Goal: Transaction & Acquisition: Obtain resource

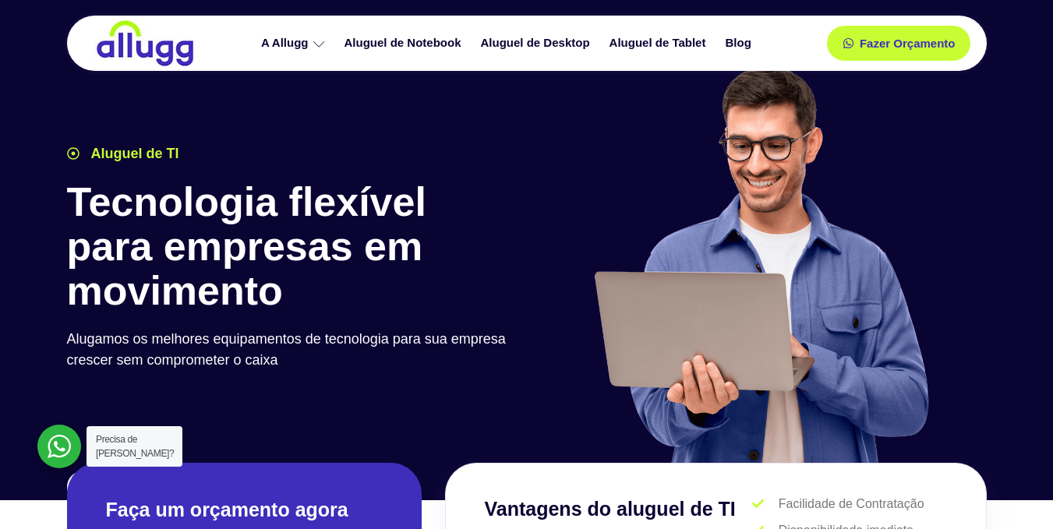
click at [155, 50] on img at bounding box center [144, 43] width 101 height 48
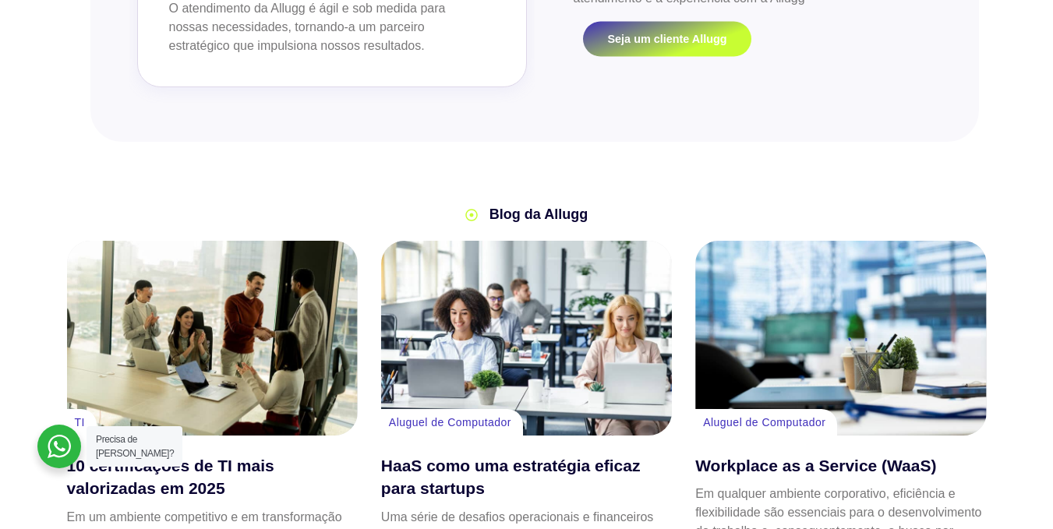
scroll to position [3808, 0]
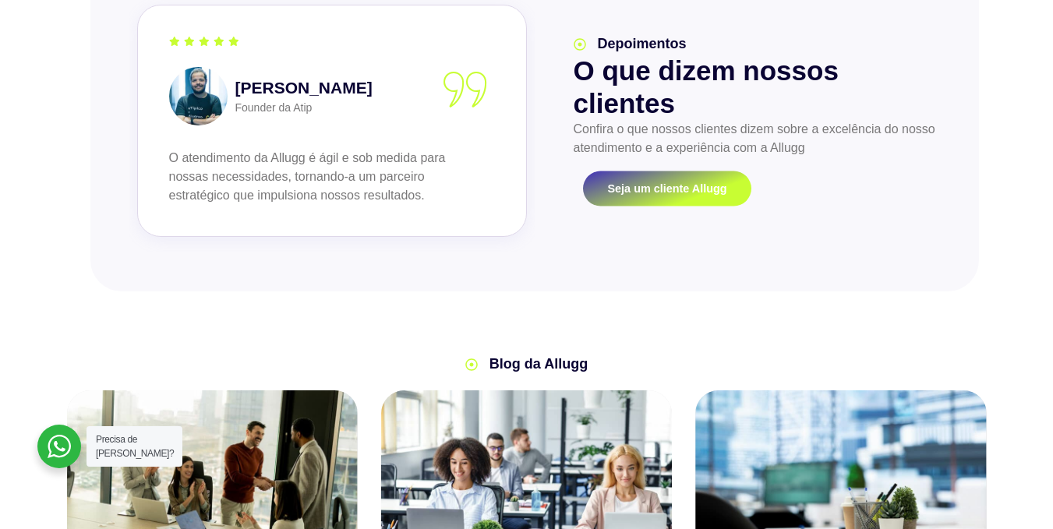
click at [687, 171] on link "Seja um cliente Allugg" at bounding box center [667, 188] width 168 height 35
